Goal: Information Seeking & Learning: Learn about a topic

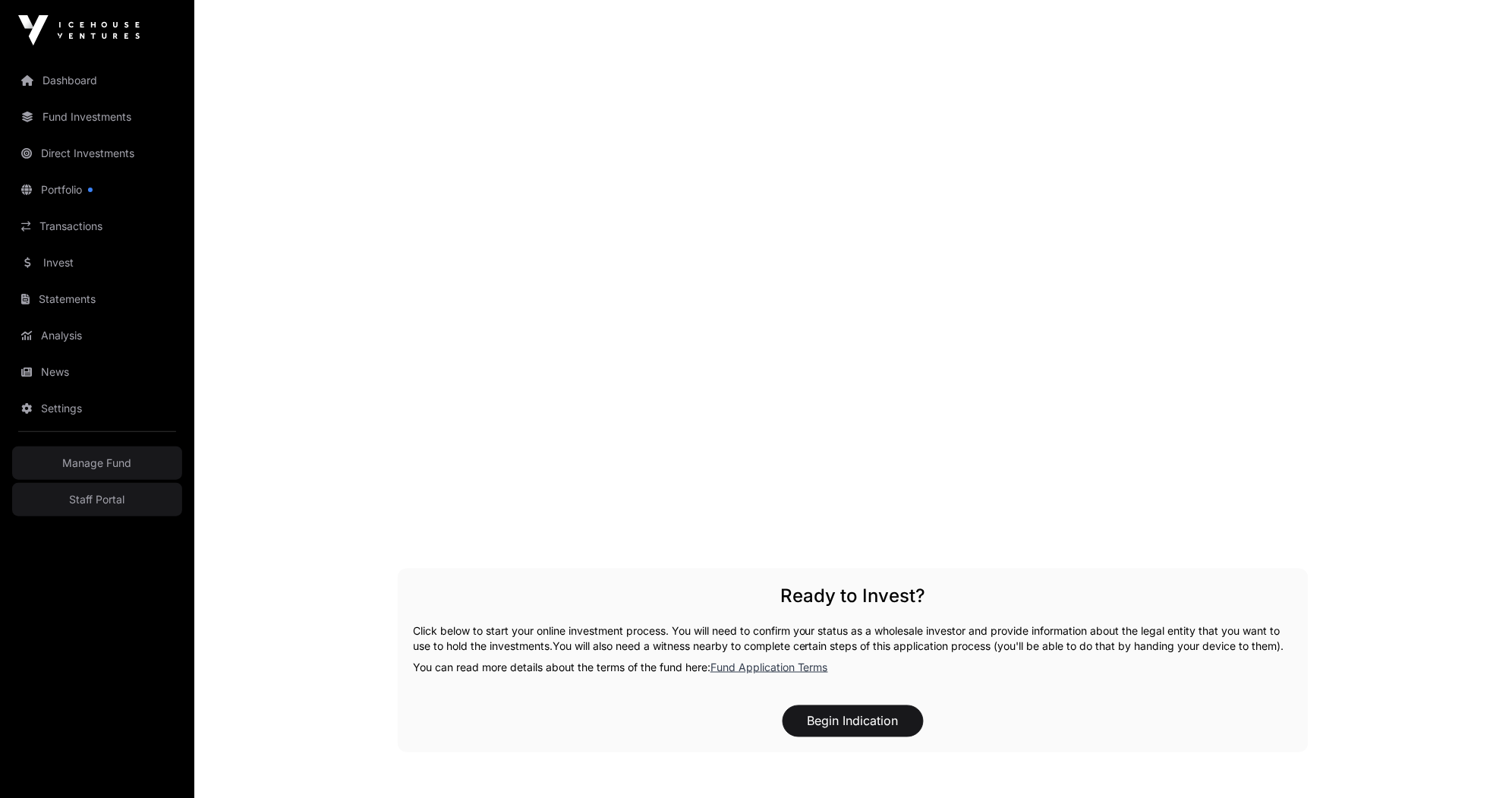
scroll to position [2027, 0]
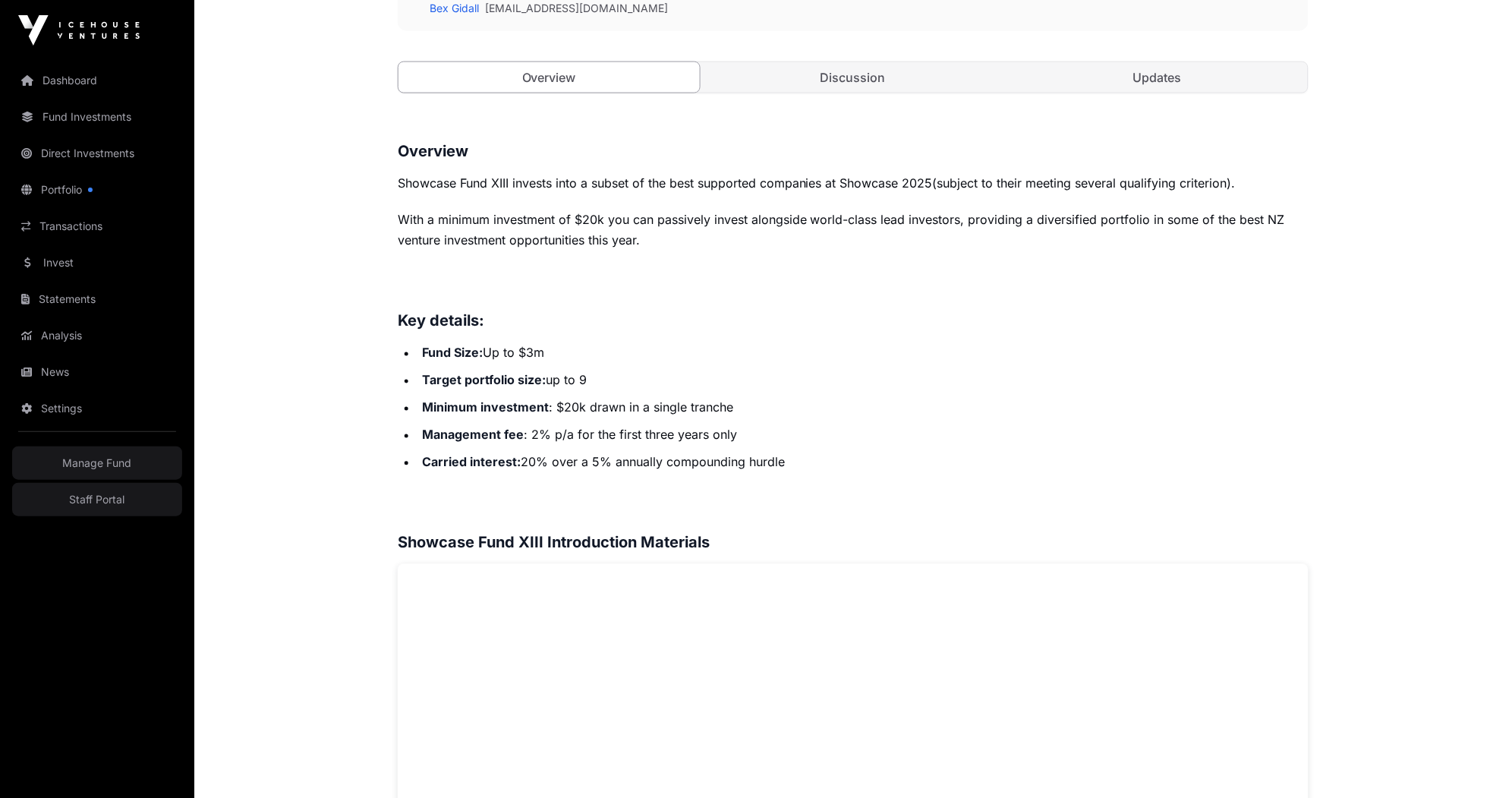
scroll to position [313, 0]
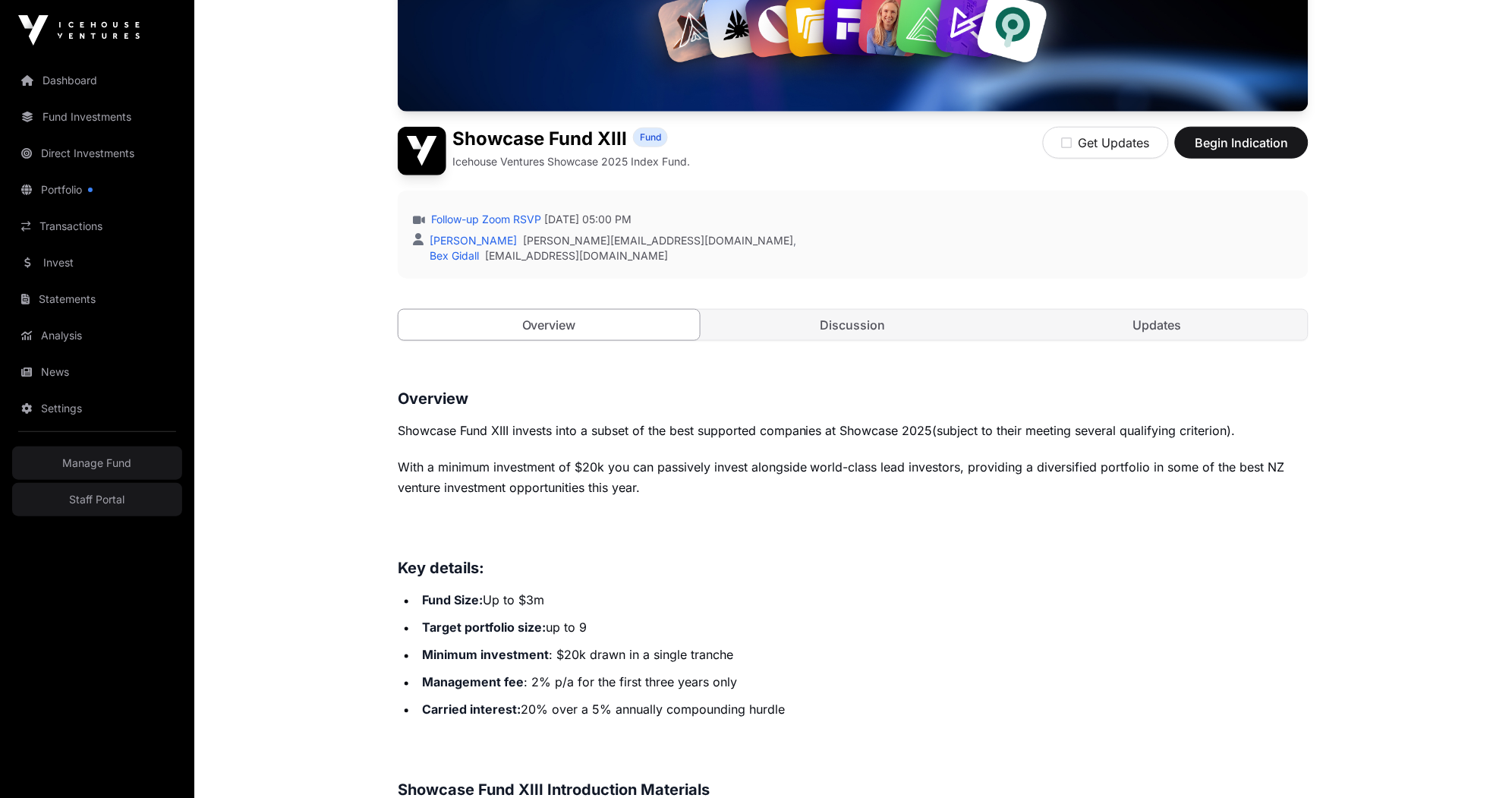
click at [847, 473] on p "With a minimum investment of $20k you can passively invest alongside world-clas…" at bounding box center [853, 477] width 910 height 42
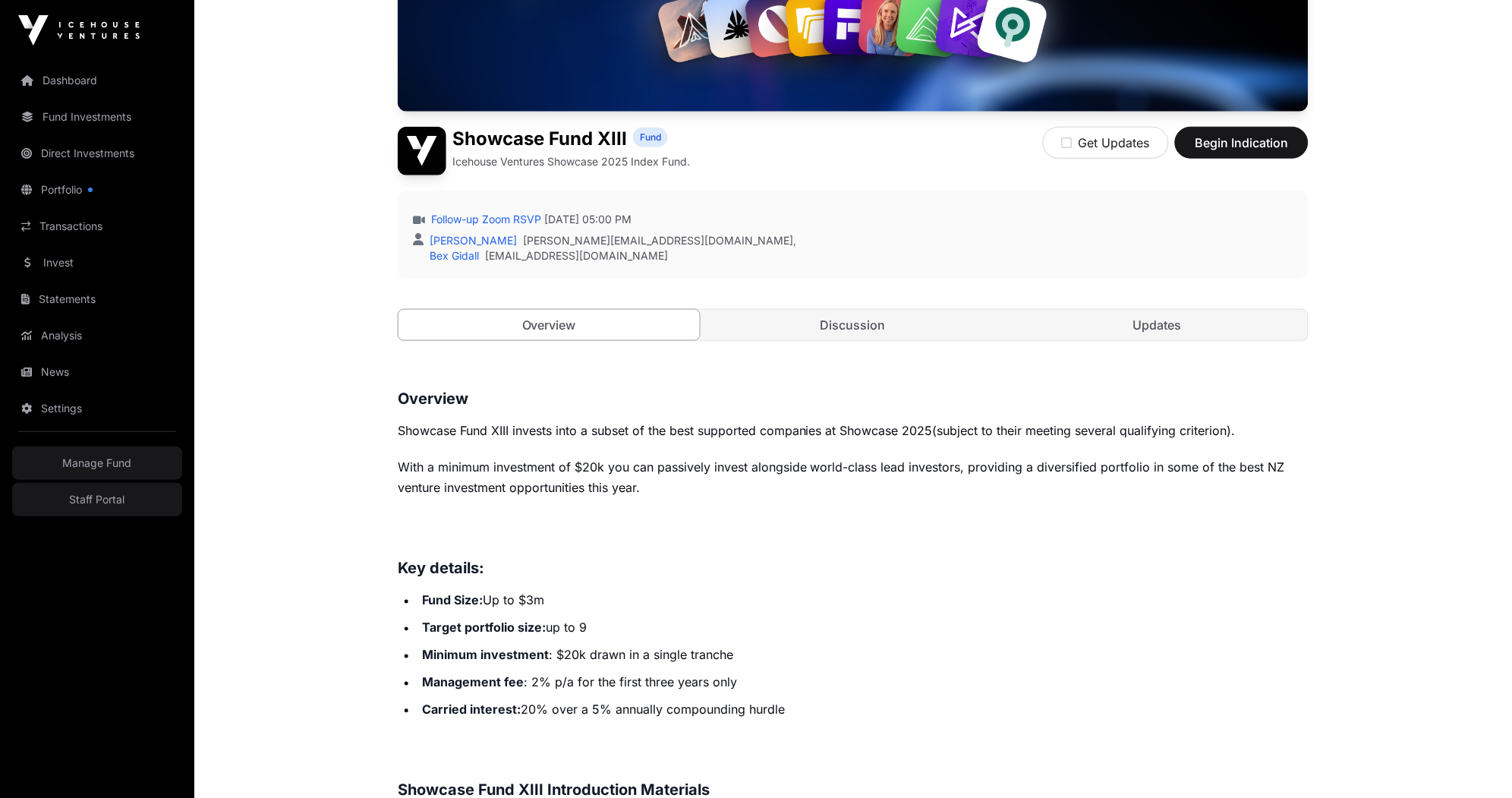
click at [847, 473] on p "With a minimum investment of $20k you can passively invest alongside world-clas…" at bounding box center [853, 477] width 910 height 42
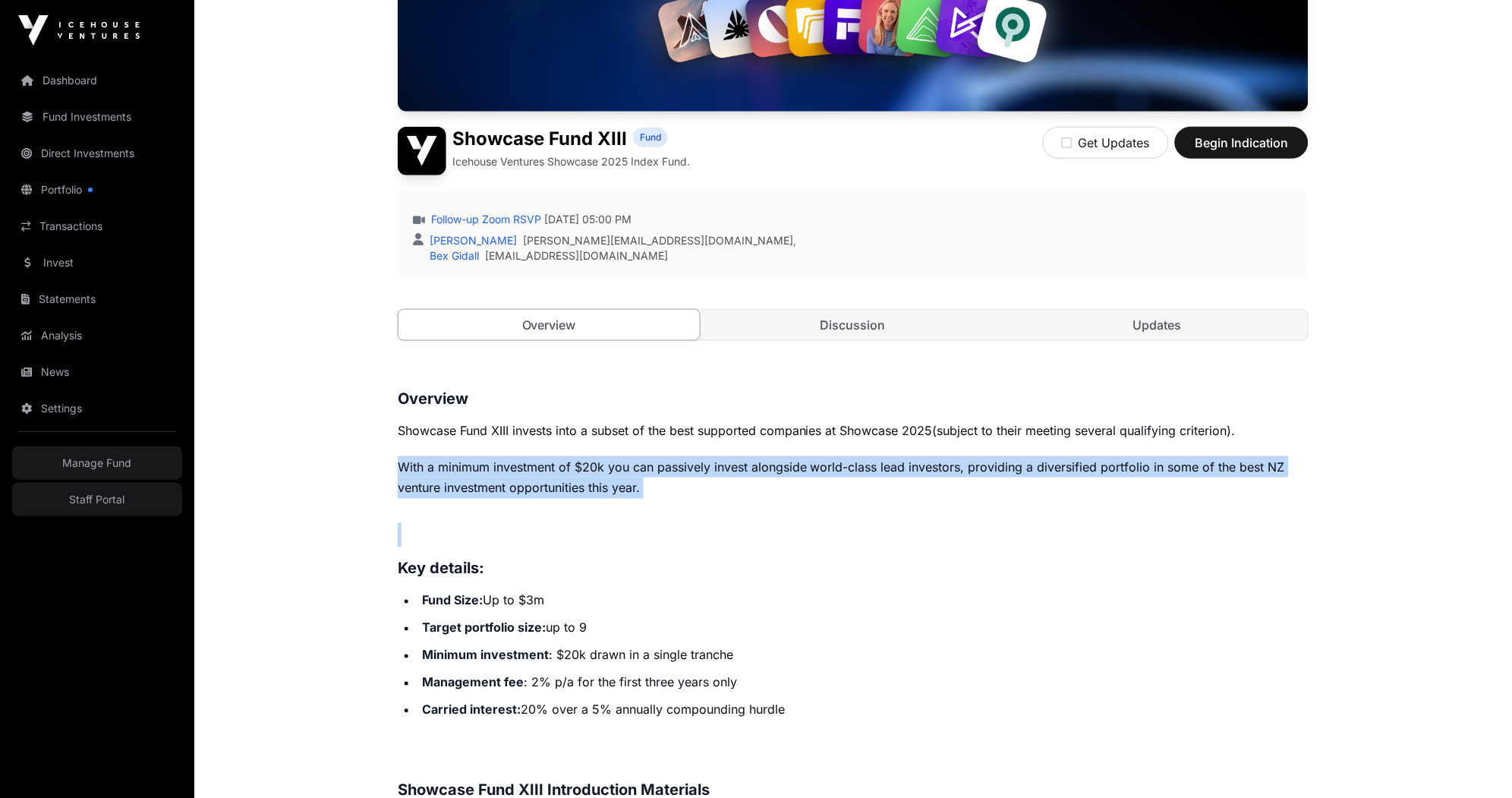
click at [606, 459] on p "With a minimum investment of $20k you can passively invest alongside world-clas…" at bounding box center [853, 477] width 910 height 42
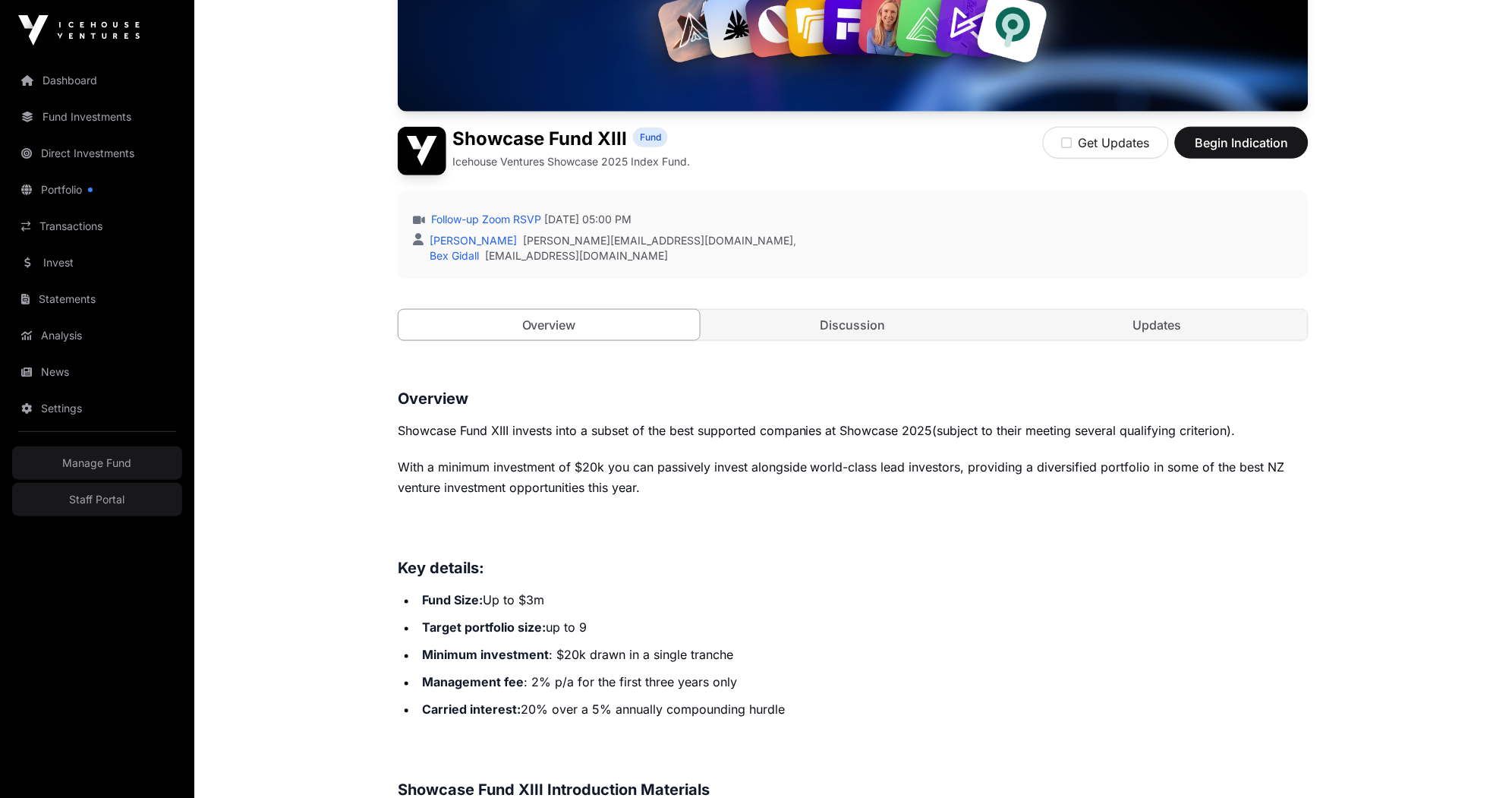
click at [606, 459] on p "With a minimum investment of $20k you can passively invest alongside world-clas…" at bounding box center [853, 477] width 910 height 42
click at [756, 175] on div "Open Showcase Fund XIII Fund Icehouse Ventures Showcase 2025 Index Fund. Get Up…" at bounding box center [853, 96] width 910 height 551
click at [682, 164] on p "Icehouse Ventures Showcase 2025 Index Fund." at bounding box center [571, 162] width 238 height 15
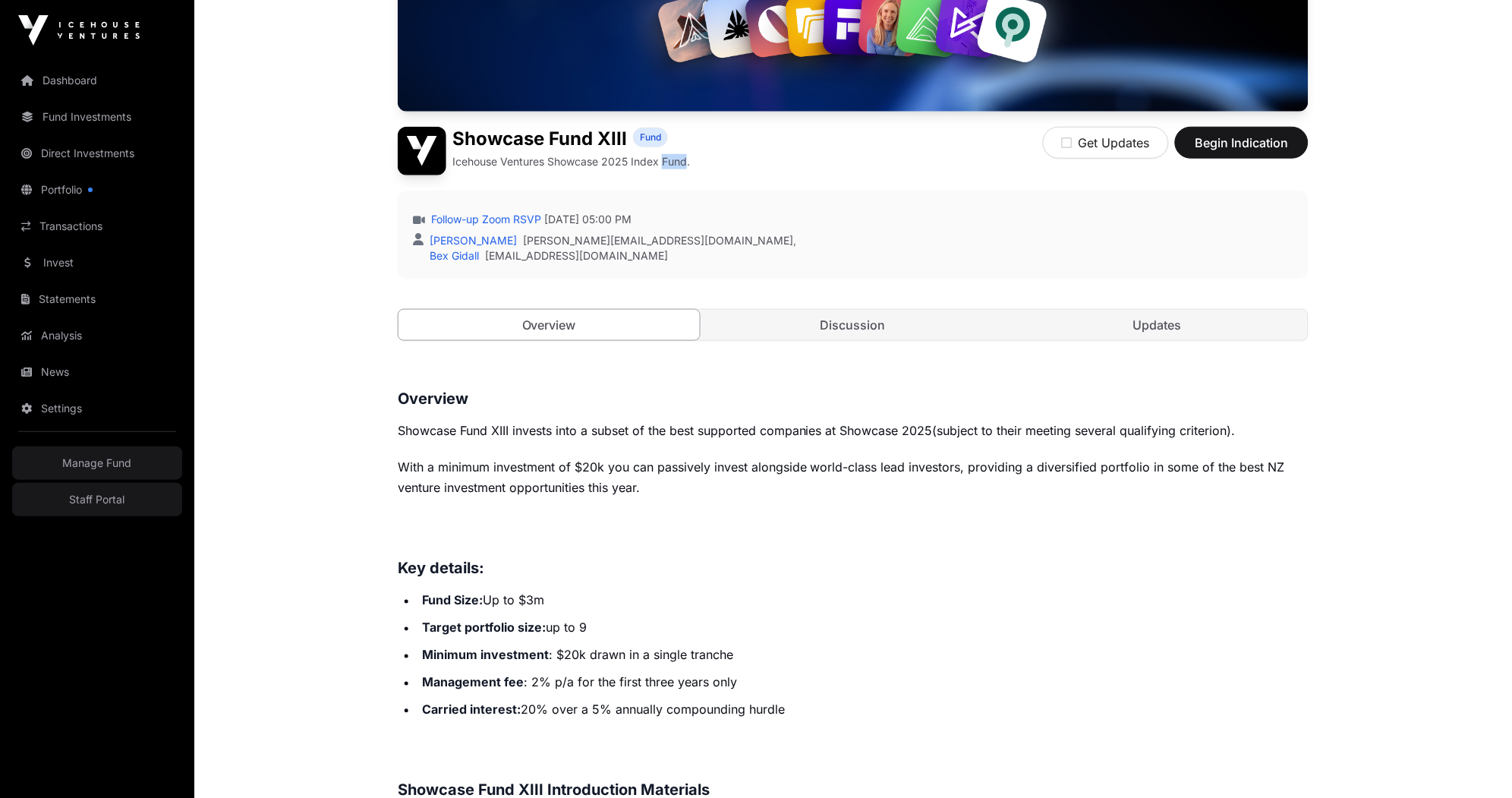
click at [682, 164] on p "Icehouse Ventures Showcase 2025 Index Fund." at bounding box center [571, 162] width 238 height 15
click at [719, 137] on div "Showcase Fund XIII Fund Icehouse Ventures Showcase 2025 Index Fund. Get Updates…" at bounding box center [853, 151] width 910 height 49
click at [667, 145] on div "Fund" at bounding box center [650, 138] width 35 height 24
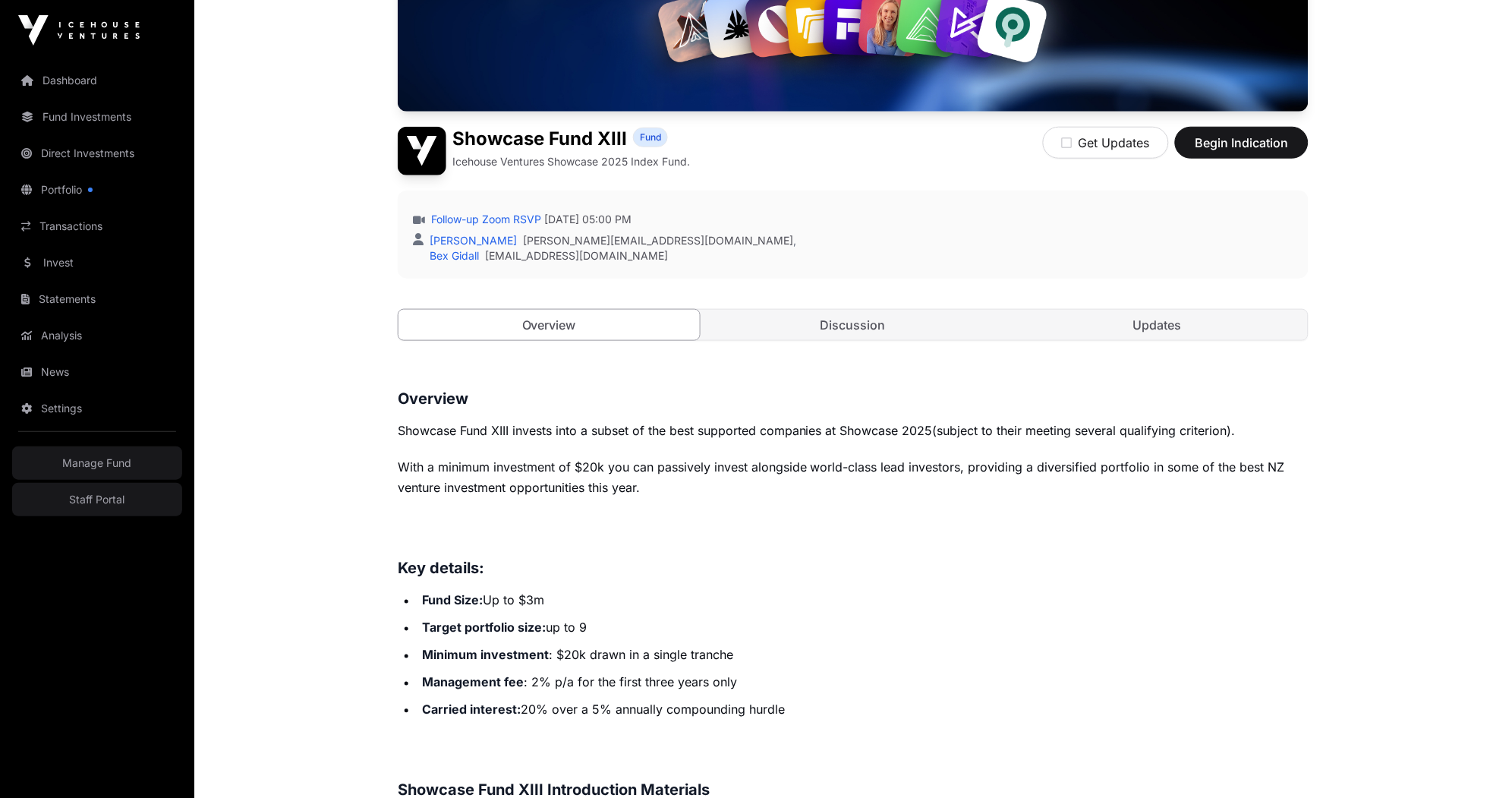
click at [667, 145] on div "Fund" at bounding box center [650, 138] width 35 height 24
click at [694, 139] on div "Showcase Fund XIII Fund Icehouse Ventures Showcase 2025 Index Fund. Get Updates…" at bounding box center [853, 151] width 910 height 49
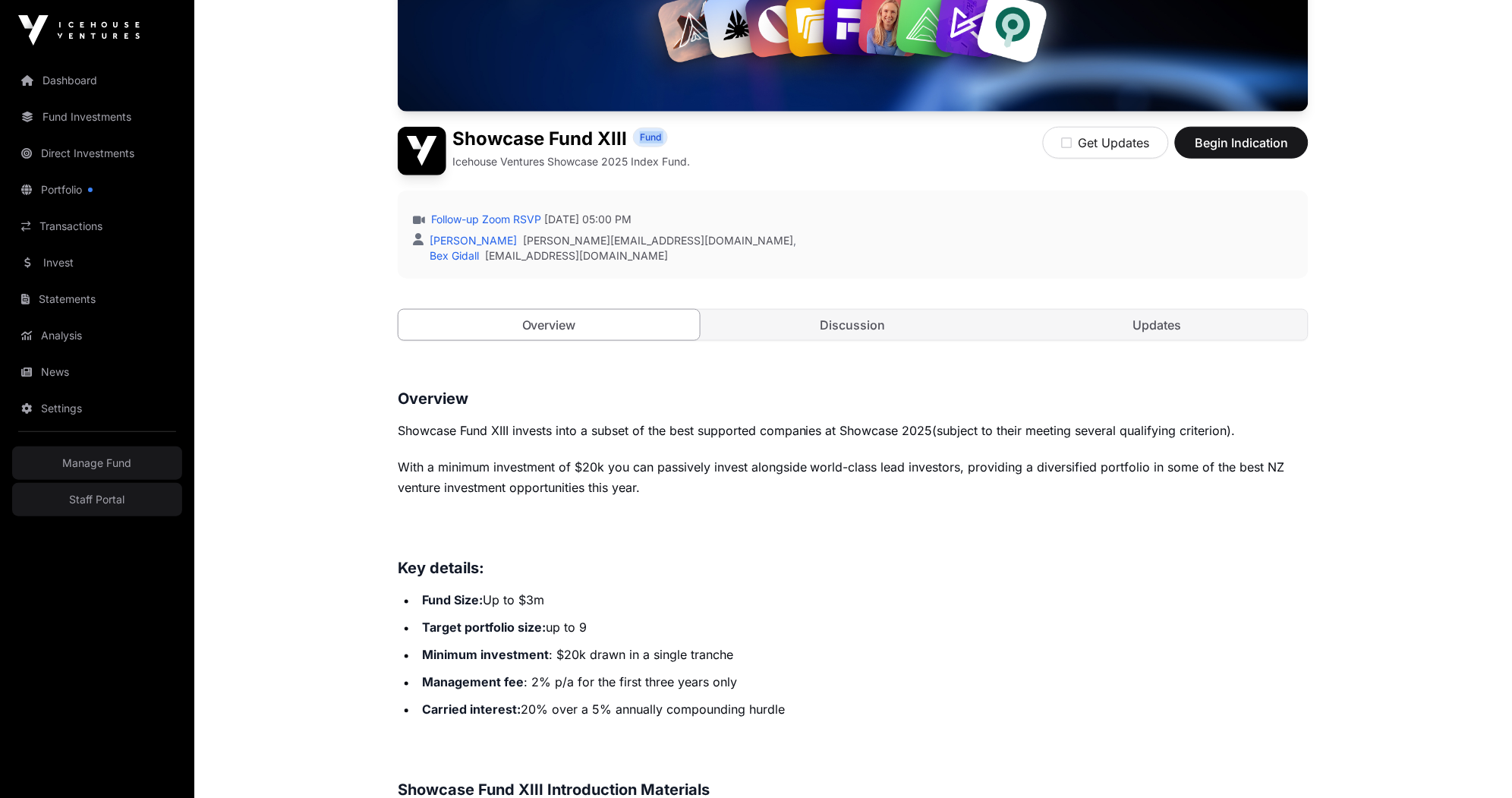
click at [523, 128] on h1 "Showcase Fund XIII" at bounding box center [539, 138] width 174 height 24
